Goal: Information Seeking & Learning: Learn about a topic

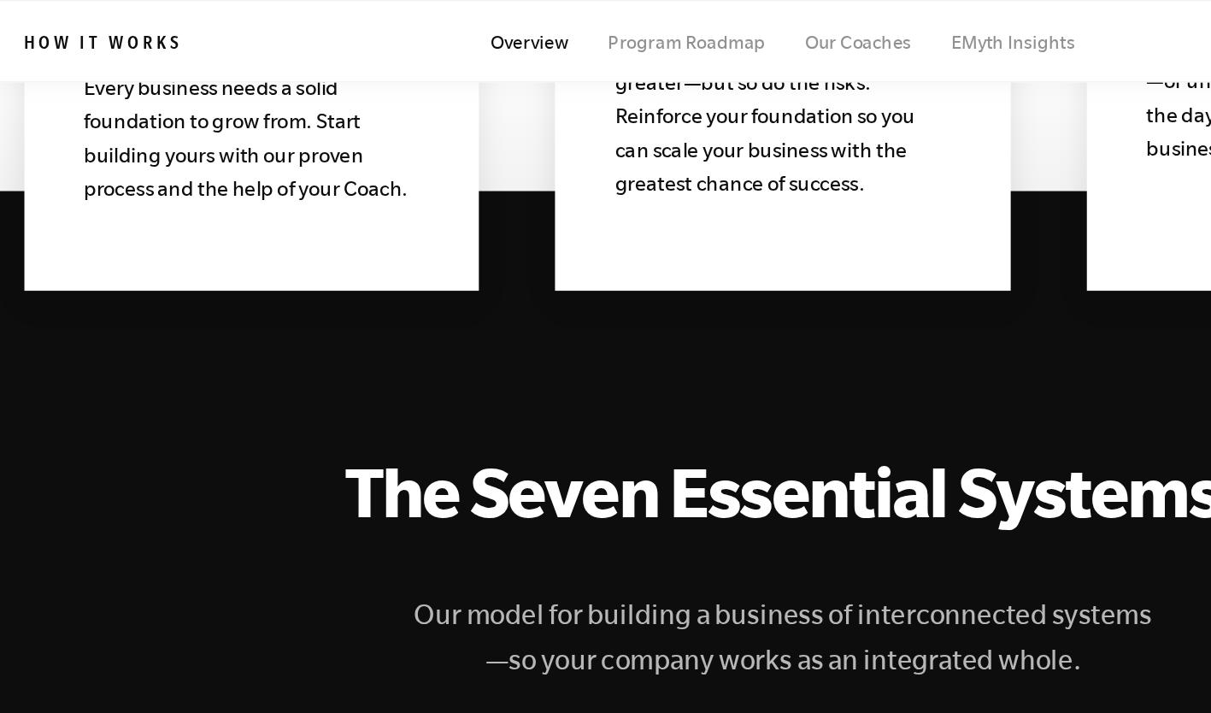
scroll to position [1983, 0]
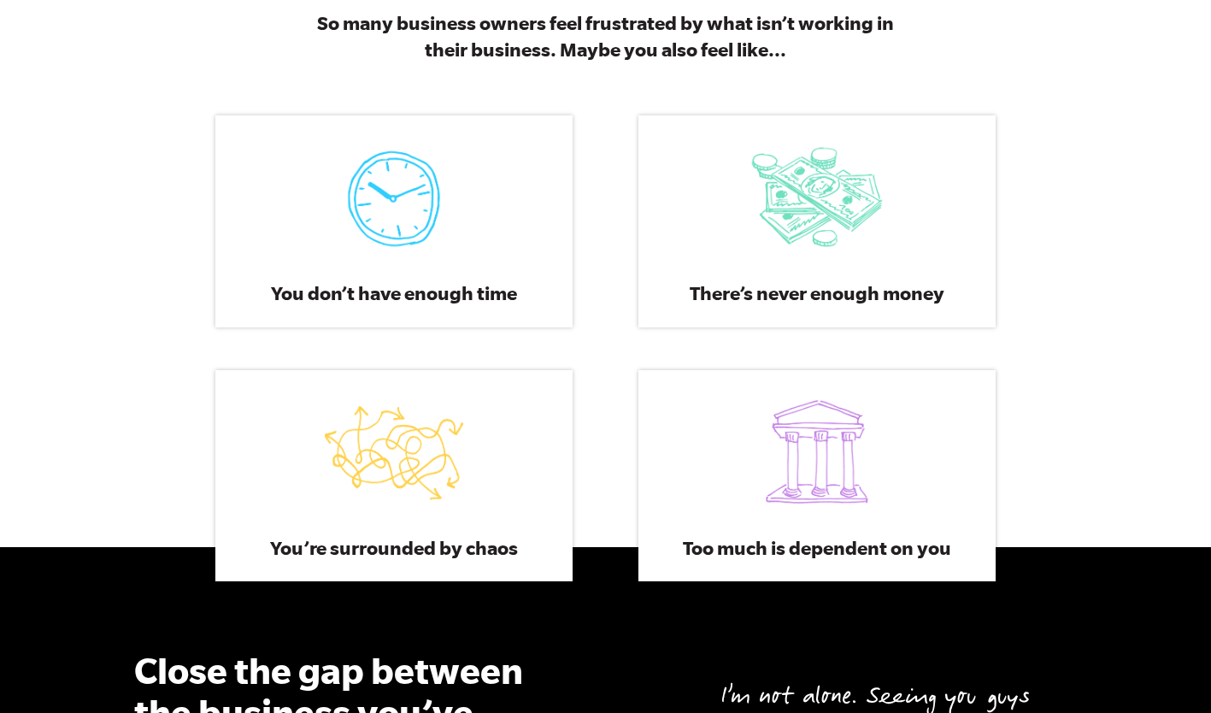
scroll to position [958, 0]
